Goal: Task Accomplishment & Management: Use online tool/utility

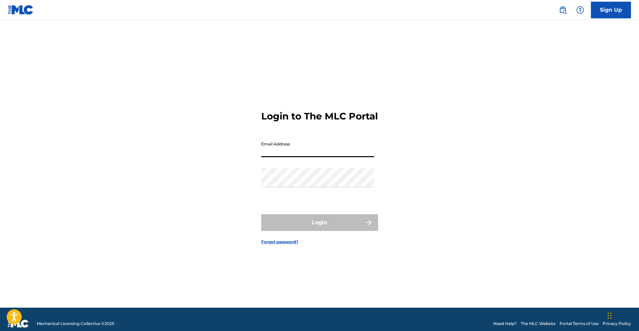
click at [266, 154] on input "Email Address" at bounding box center [317, 147] width 113 height 19
type input "[EMAIL_ADDRESS][DOMAIN_NAME]"
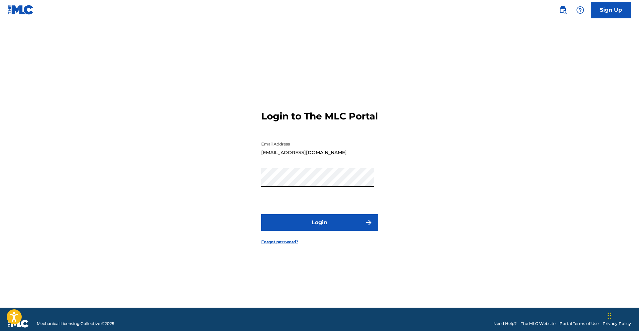
click at [317, 219] on form "Login to The MLC Portal Email Address [EMAIL_ADDRESS][DOMAIN_NAME] Password Log…" at bounding box center [319, 172] width 117 height 271
click at [318, 223] on button "Login" at bounding box center [319, 222] width 117 height 17
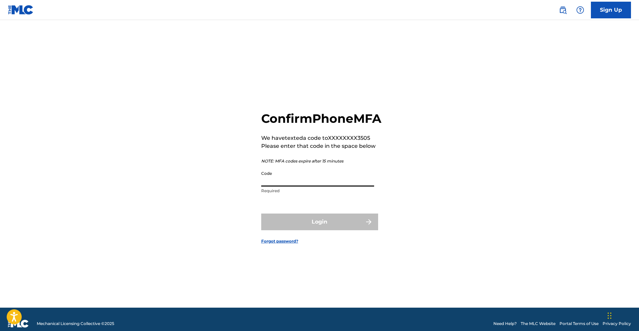
click at [288, 186] on input "Code" at bounding box center [317, 177] width 113 height 19
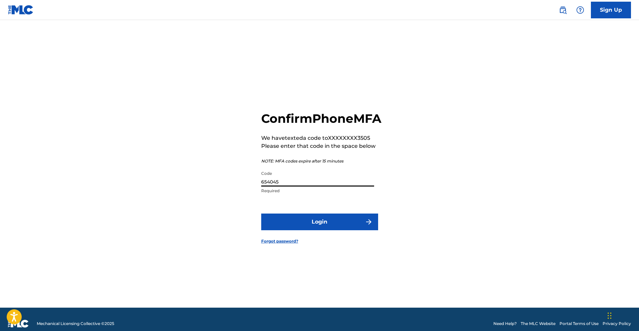
scroll to position [9, 0]
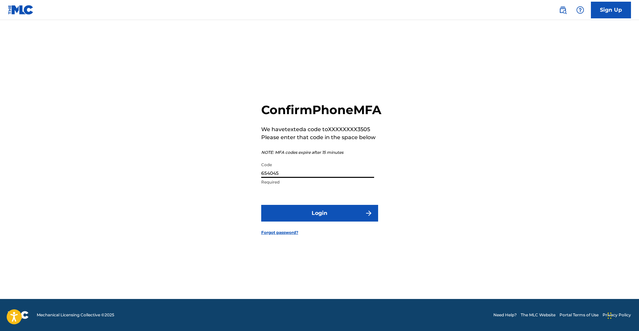
type input "654045"
click at [365, 217] on img "submit" at bounding box center [369, 213] width 8 height 8
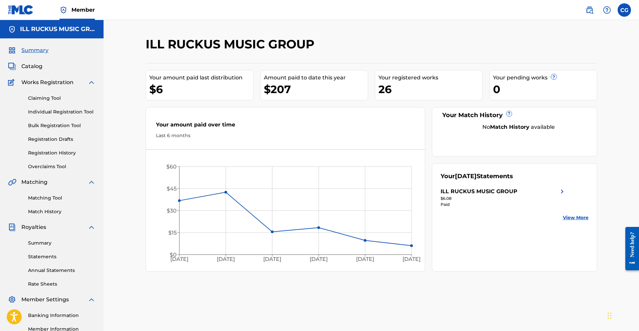
click at [32, 66] on span "Catalog" at bounding box center [31, 66] width 21 height 8
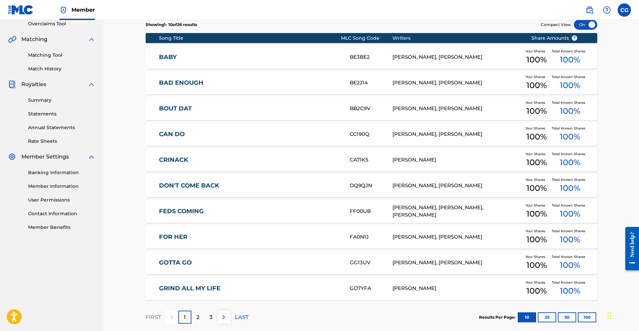
scroll to position [178, 0]
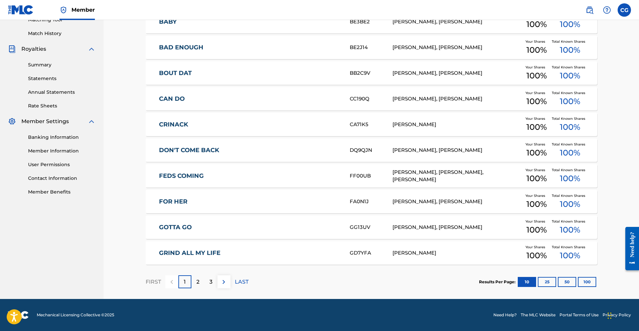
click at [196, 282] on p "2" at bounding box center [197, 282] width 3 height 8
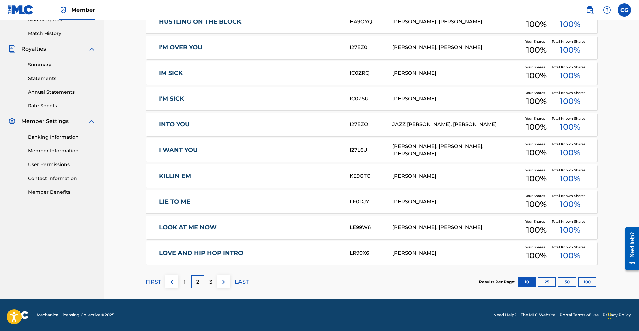
click at [210, 284] on p "3" at bounding box center [210, 282] width 3 height 8
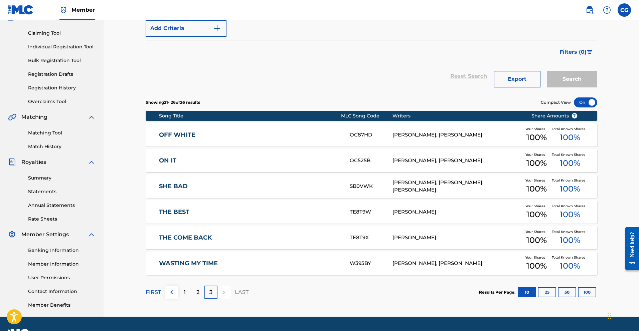
scroll to position [83, 0]
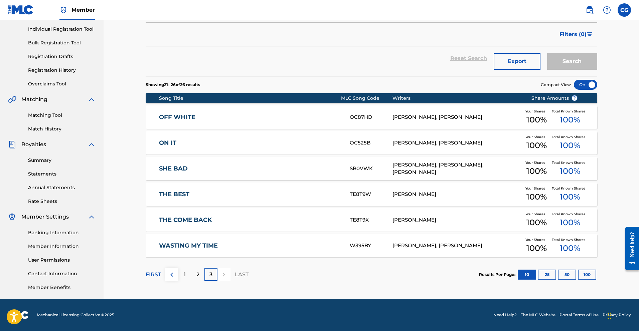
click at [433, 116] on div "[PERSON_NAME], [PERSON_NAME]" at bounding box center [456, 118] width 129 height 8
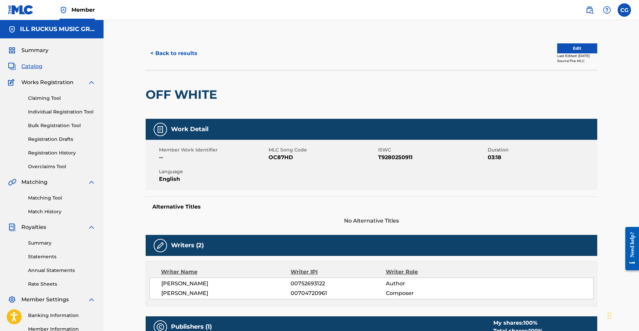
click at [34, 67] on span "Catalog" at bounding box center [31, 66] width 21 height 8
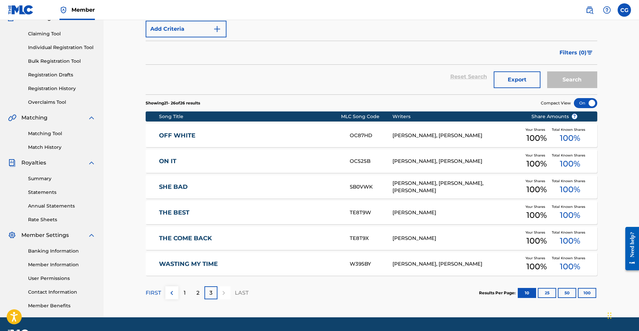
scroll to position [83, 0]
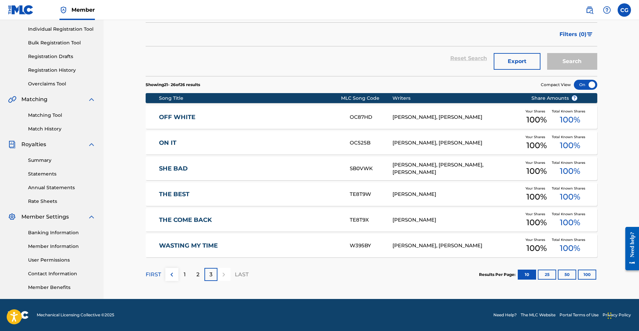
click at [199, 272] on p "2" at bounding box center [197, 275] width 3 height 8
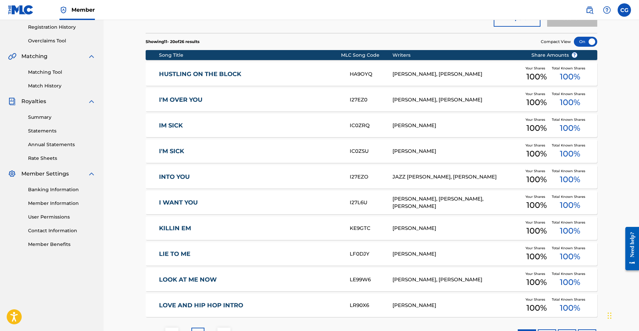
scroll to position [130, 0]
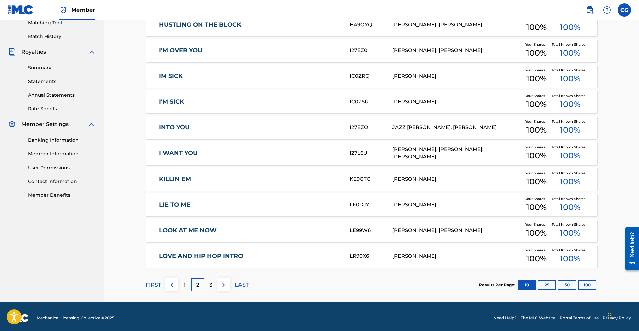
click at [179, 284] on div "1" at bounding box center [184, 285] width 13 height 13
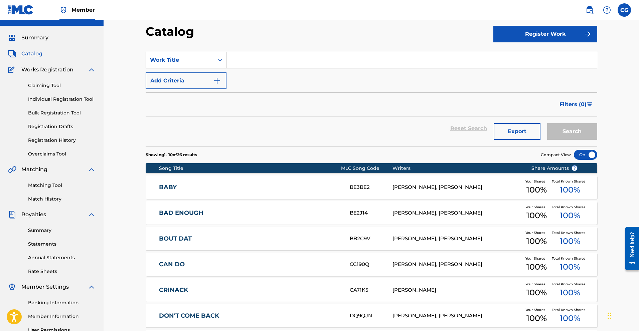
scroll to position [0, 0]
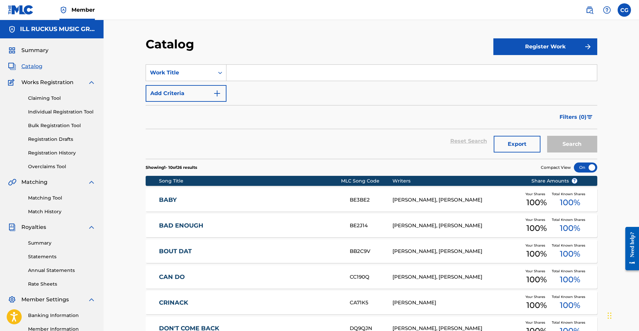
click at [559, 46] on button "Register Work" at bounding box center [545, 46] width 104 height 17
click at [499, 68] on link "Individual" at bounding box center [545, 68] width 104 height 16
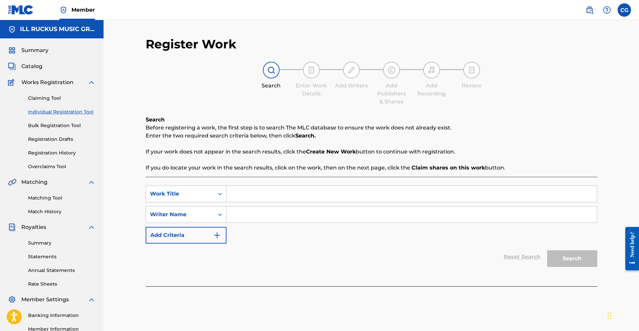
click at [241, 214] on input "Search Form" at bounding box center [411, 215] width 370 height 16
type input "Keylan"
click at [255, 194] on input "Search Form" at bounding box center [411, 194] width 370 height 16
type input "Love The Same"
click at [573, 253] on button "Search" at bounding box center [572, 258] width 50 height 17
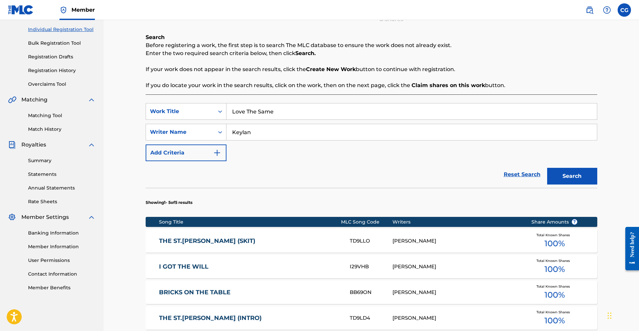
scroll to position [83, 0]
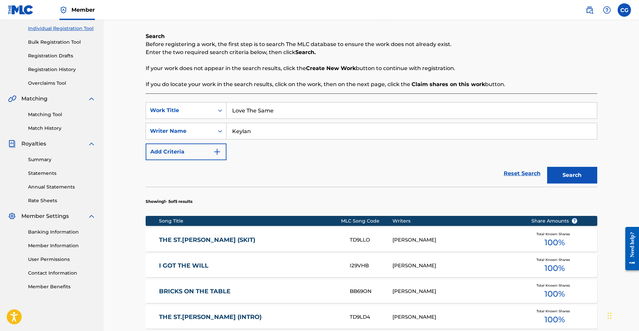
click at [531, 174] on link "Reset Search" at bounding box center [521, 173] width 43 height 15
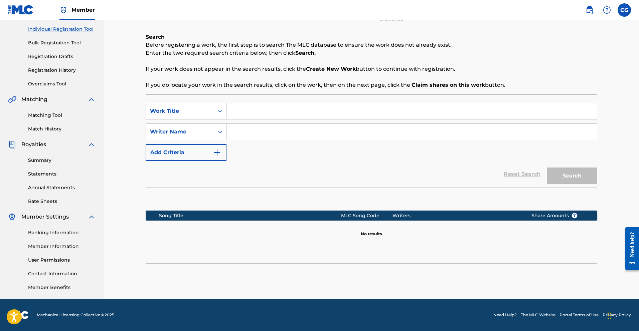
scroll to position [0, 0]
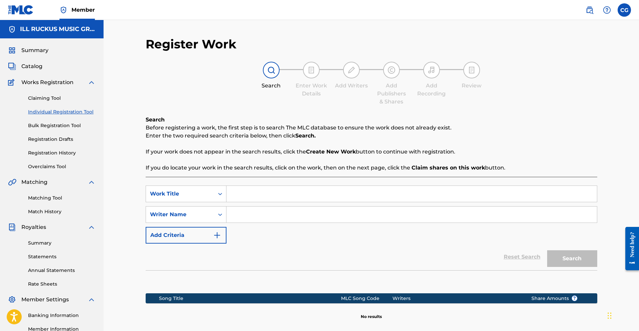
click at [54, 97] on link "Claiming Tool" at bounding box center [61, 98] width 67 height 7
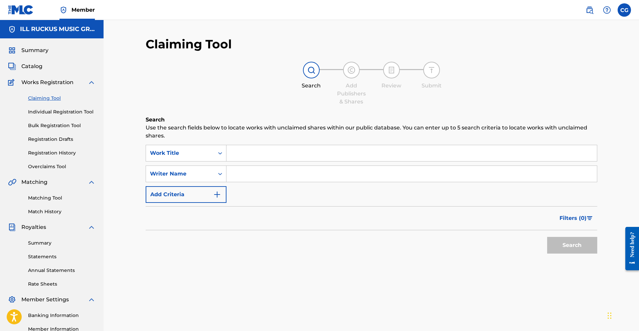
click at [242, 155] on input "Search Form" at bounding box center [411, 153] width 370 height 16
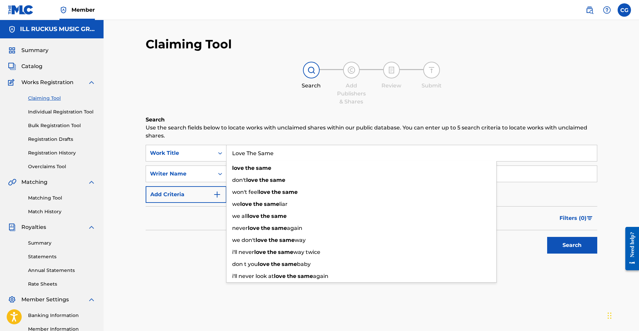
type input "Love The Same"
click at [177, 234] on div "Search" at bounding box center [371, 243] width 451 height 27
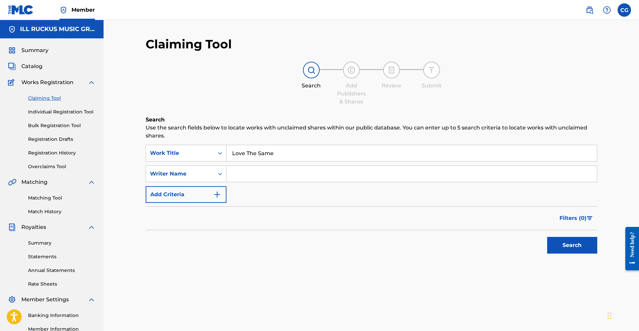
click at [245, 176] on input "Search Form" at bounding box center [411, 174] width 370 height 16
type input "H"
type input "[PERSON_NAME]"
click at [564, 243] on button "Search" at bounding box center [572, 245] width 50 height 17
click at [38, 49] on span "Summary" at bounding box center [34, 50] width 27 height 8
